Goal: Book appointment/travel/reservation

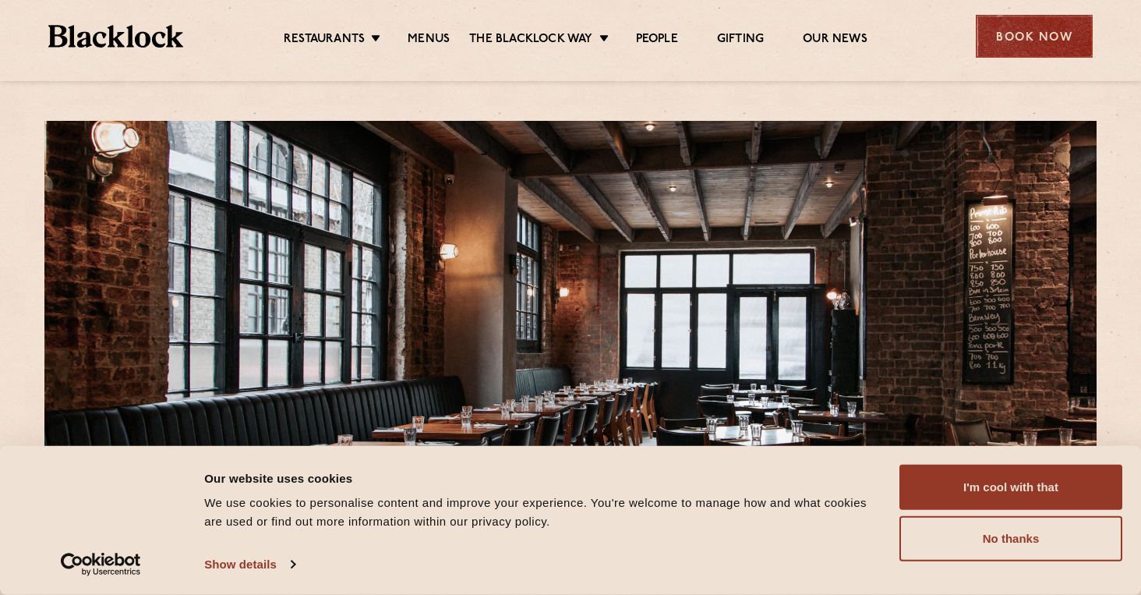
click at [1033, 23] on div "Book Now" at bounding box center [1034, 36] width 117 height 43
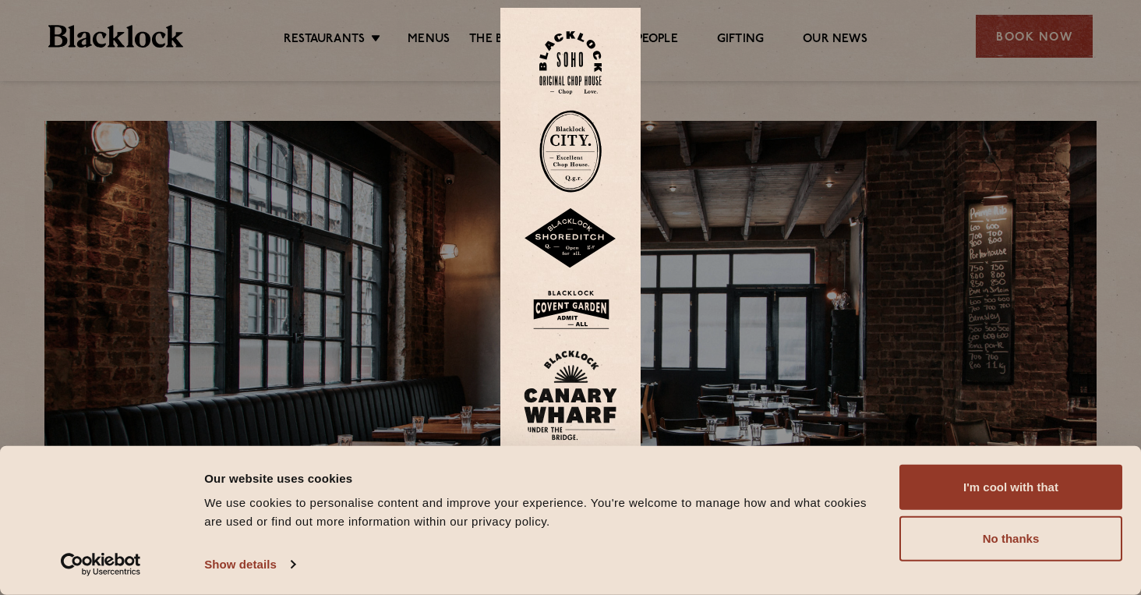
click at [572, 244] on img at bounding box center [571, 238] width 94 height 61
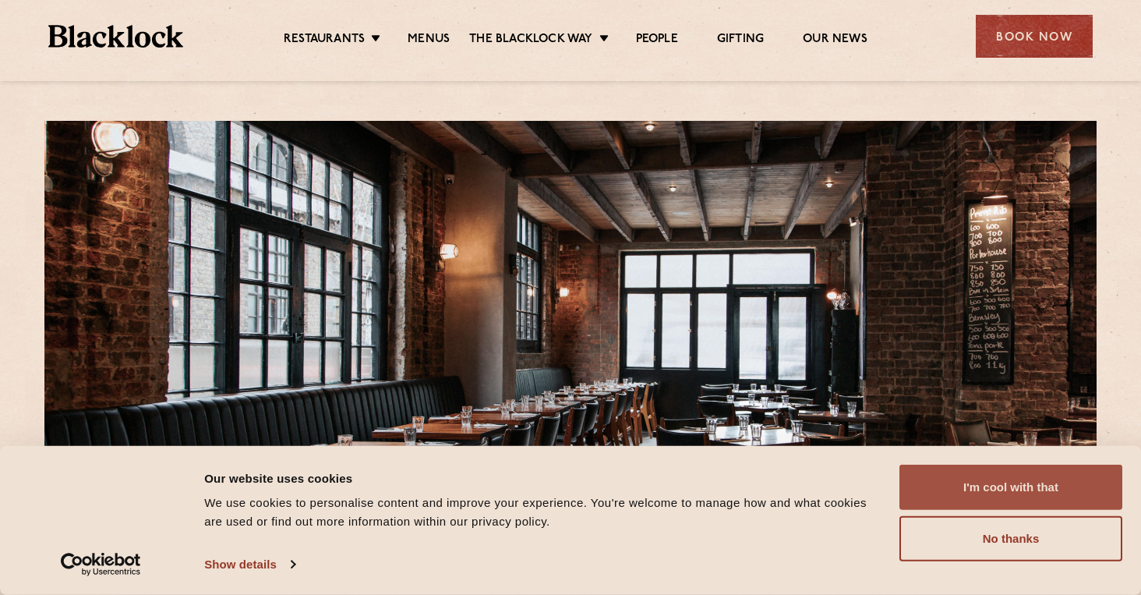
click at [989, 503] on button "I'm cool with that" at bounding box center [1010, 486] width 223 height 45
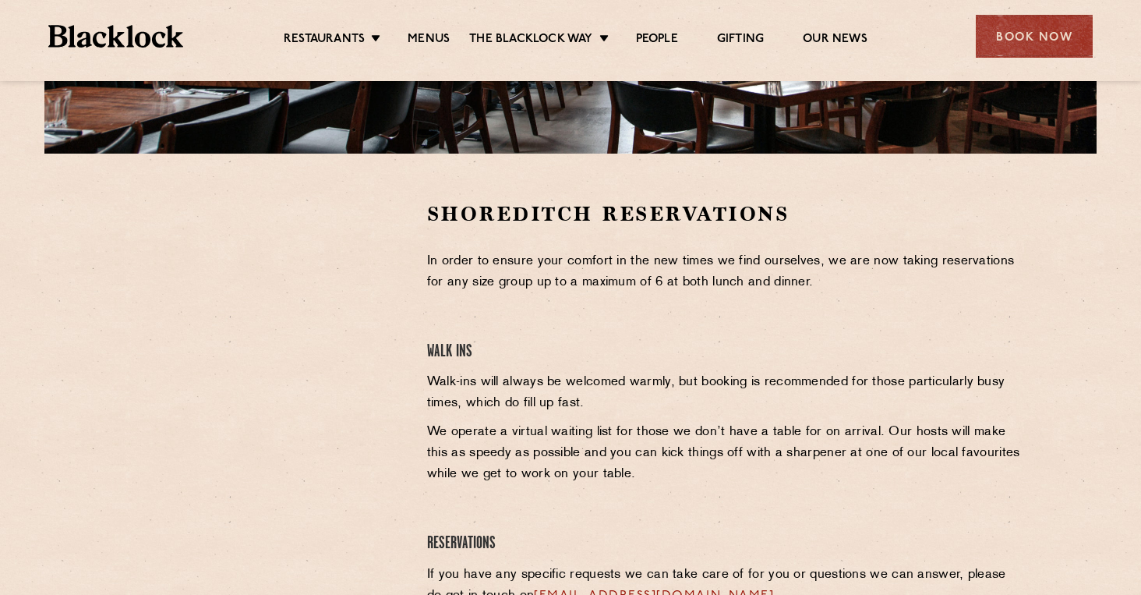
scroll to position [406, 0]
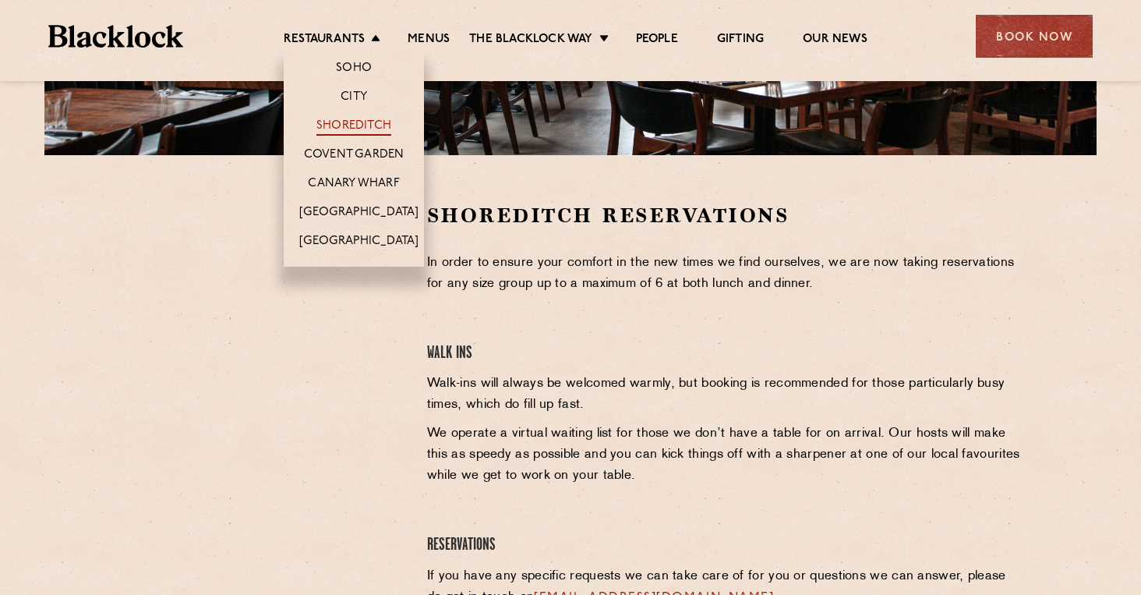
click at [358, 122] on link "Shoreditch" at bounding box center [353, 126] width 75 height 17
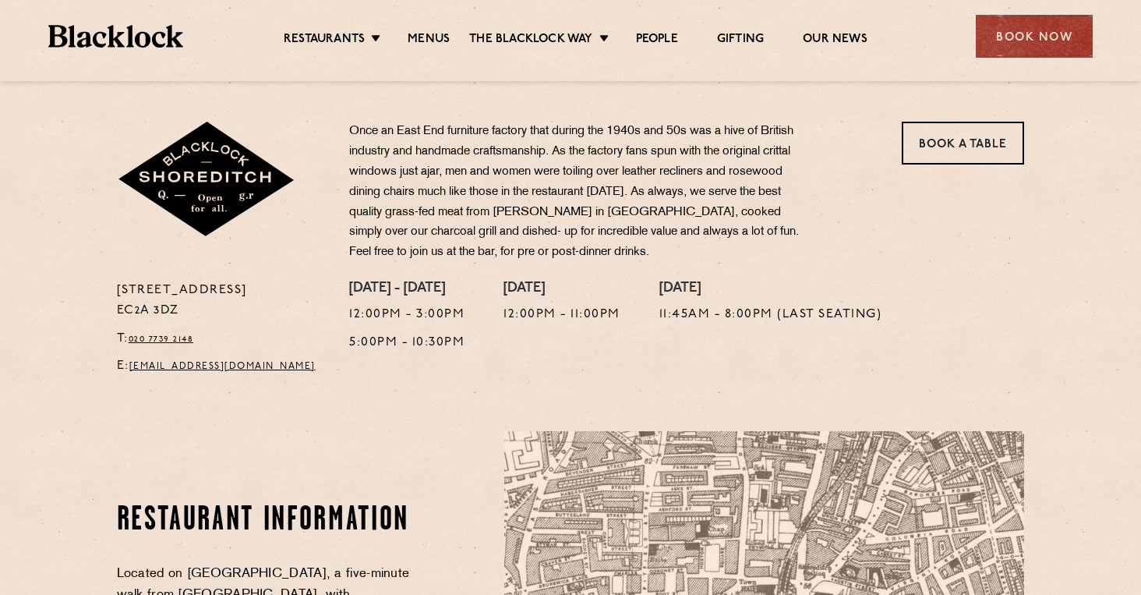
scroll to position [487, 0]
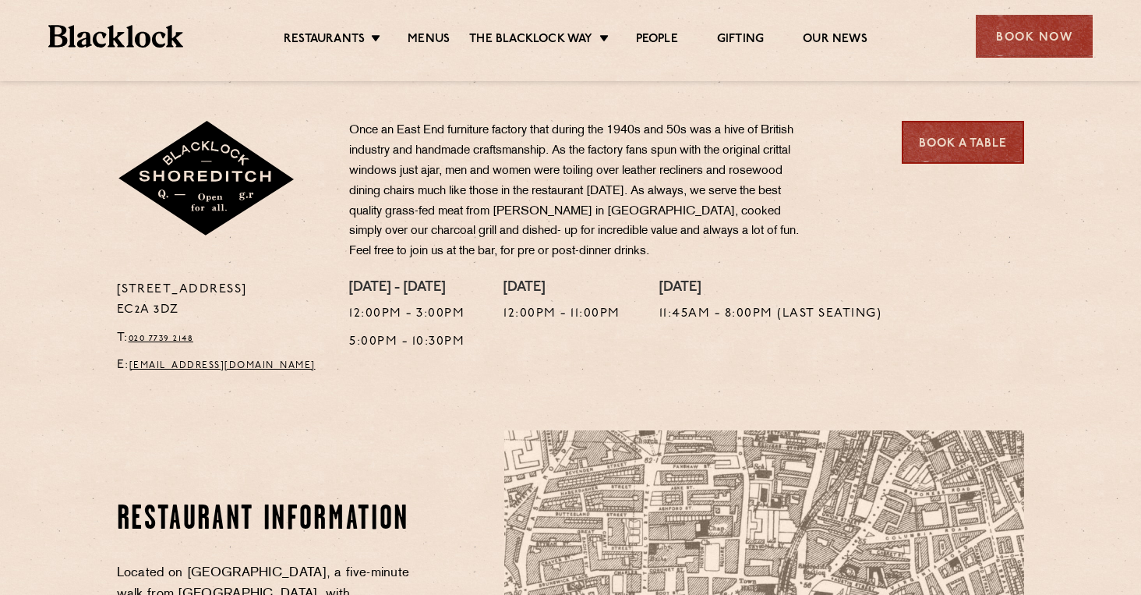
click at [942, 134] on link "Book a Table" at bounding box center [963, 142] width 122 height 43
